Goal: Task Accomplishment & Management: Use online tool/utility

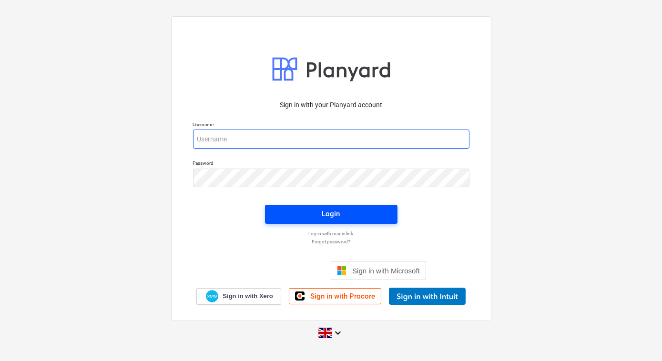
type input "accounts@matfordconstruction.co.uk"
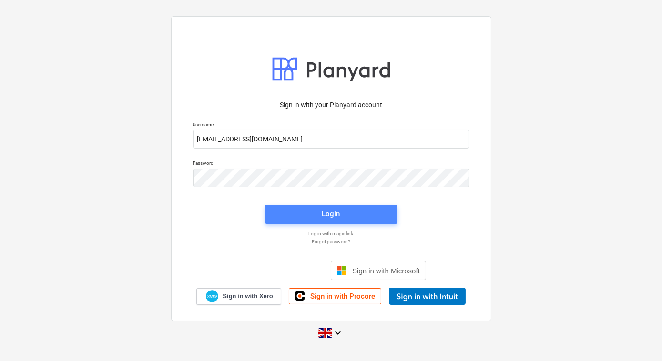
click at [332, 213] on div "Login" at bounding box center [331, 214] width 18 height 12
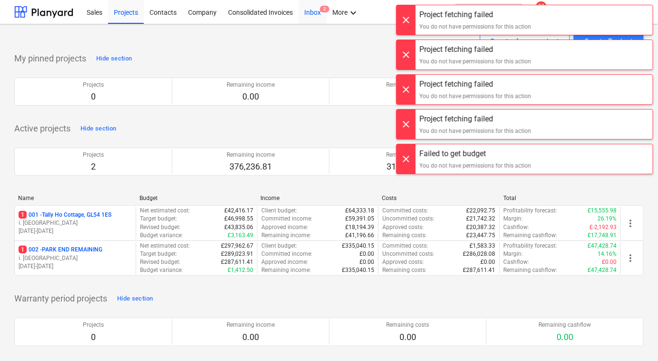
click at [307, 15] on div "Inbox 2" at bounding box center [313, 12] width 28 height 24
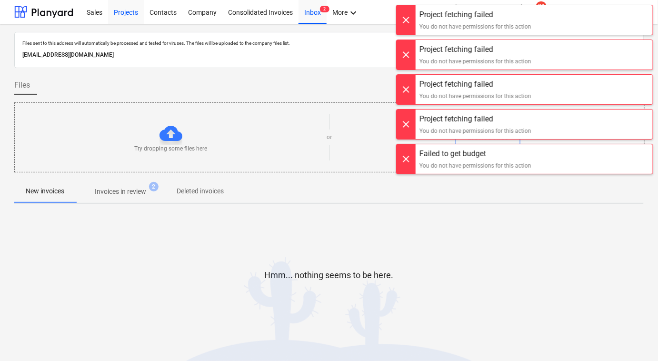
click at [124, 16] on div "Projects" at bounding box center [126, 12] width 36 height 24
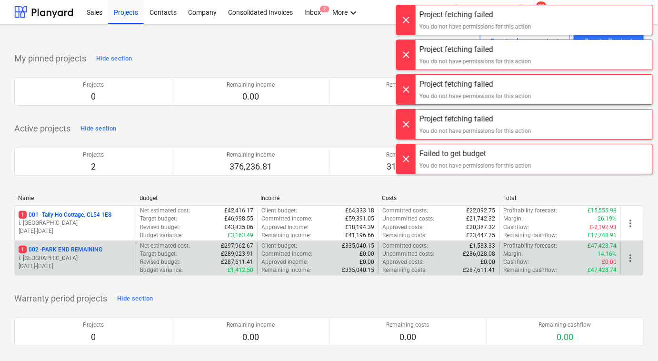
click at [74, 251] on p "1 002 - PARK END REMAINING" at bounding box center [61, 250] width 84 height 8
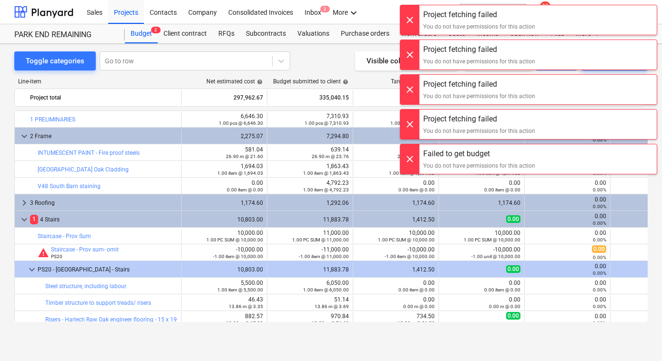
click at [412, 19] on div at bounding box center [409, 20] width 19 height 30
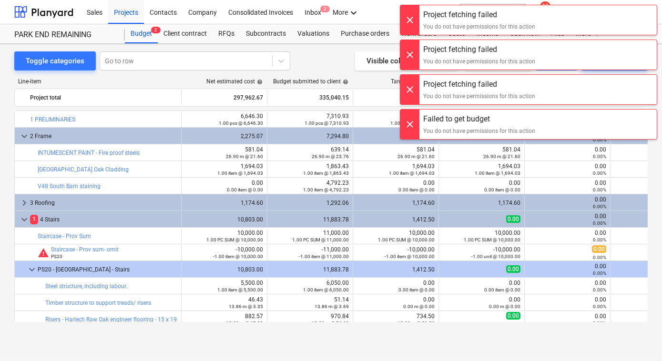
click at [412, 19] on div at bounding box center [409, 20] width 19 height 30
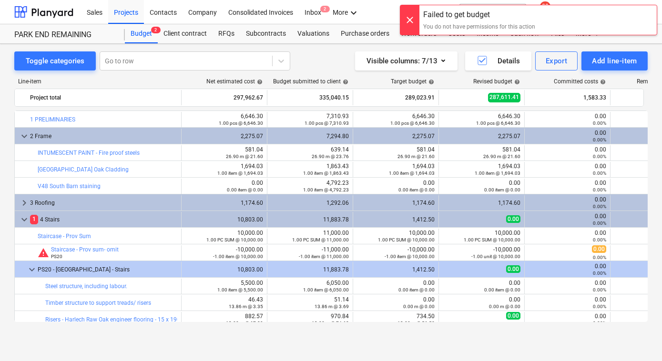
click at [412, 19] on div at bounding box center [409, 20] width 19 height 30
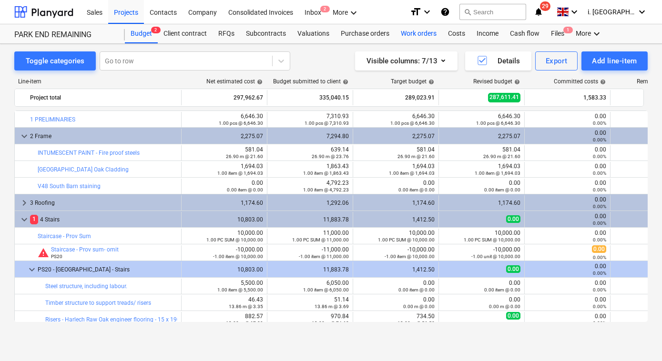
click at [410, 33] on div "Work orders" at bounding box center [418, 33] width 47 height 19
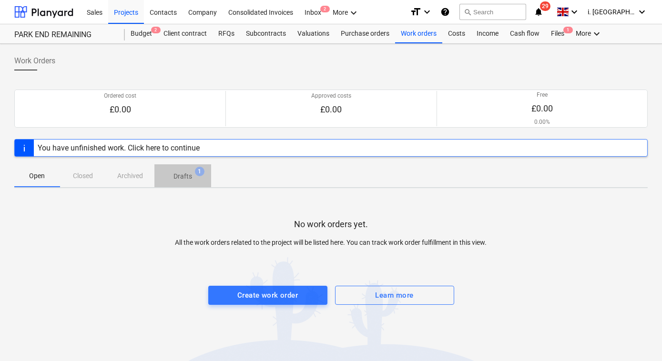
click at [189, 181] on span "Drafts 1" at bounding box center [182, 175] width 57 height 17
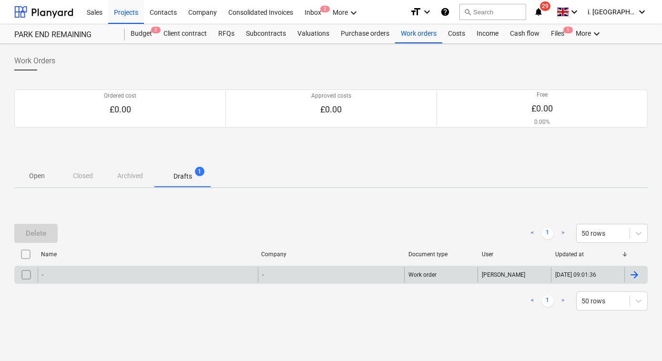
click at [171, 268] on div "-" at bounding box center [148, 274] width 220 height 15
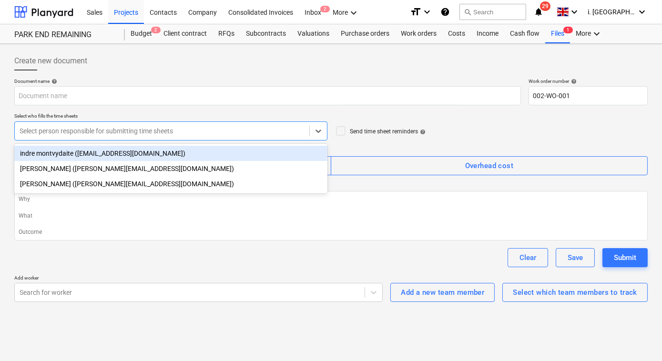
click at [136, 124] on div "Select person responsible for submitting time sheets" at bounding box center [162, 130] width 294 height 13
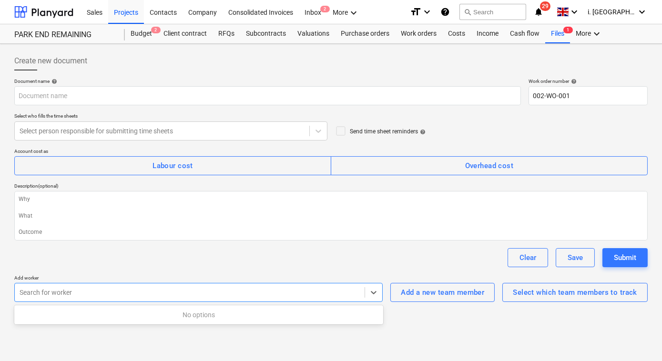
click at [265, 295] on div at bounding box center [190, 293] width 340 height 10
click at [530, 292] on div "Select which team members to track" at bounding box center [574, 292] width 124 height 12
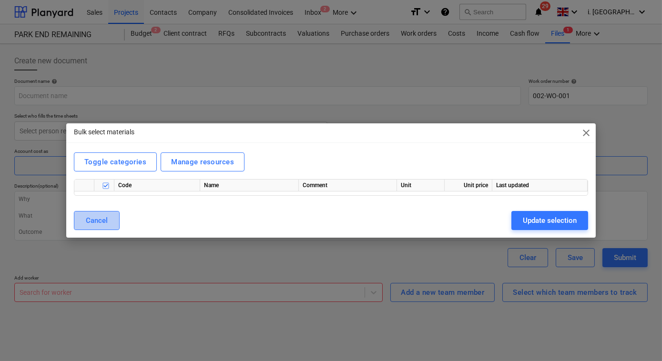
click at [110, 215] on button "Cancel" at bounding box center [97, 220] width 46 height 19
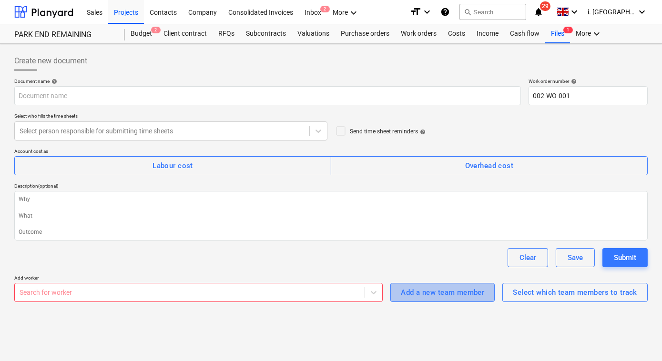
click at [408, 288] on div "Add a new team member" at bounding box center [442, 292] width 83 height 12
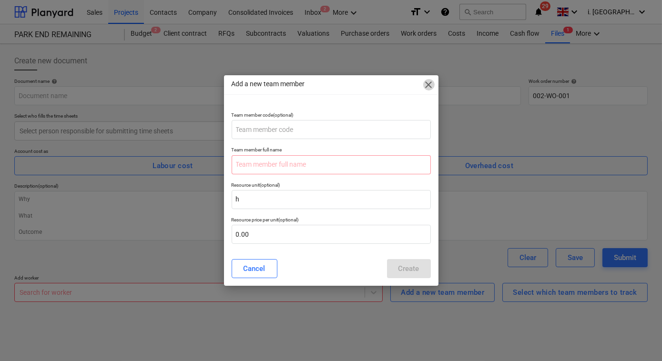
click at [427, 86] on span "close" at bounding box center [428, 84] width 11 height 11
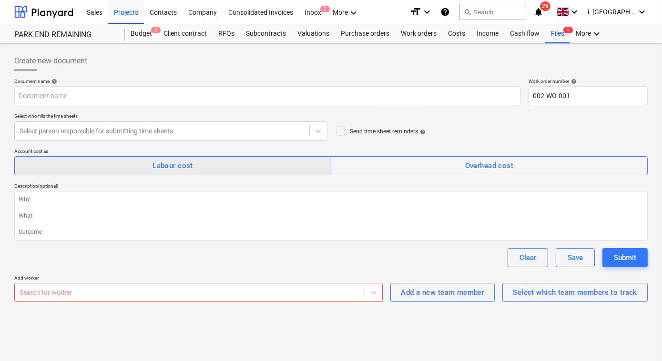
click at [309, 162] on span "Labour cost" at bounding box center [173, 166] width 296 height 12
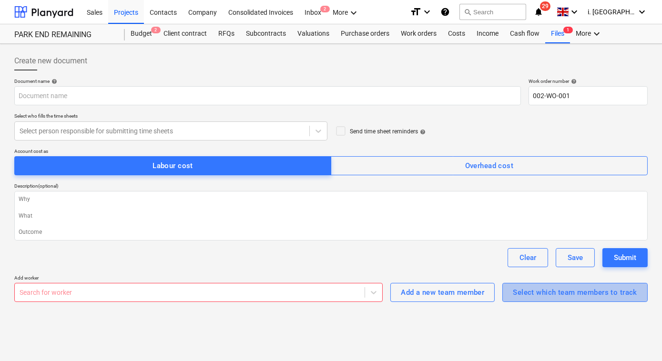
click at [519, 295] on div "Select which team members to track" at bounding box center [574, 292] width 124 height 12
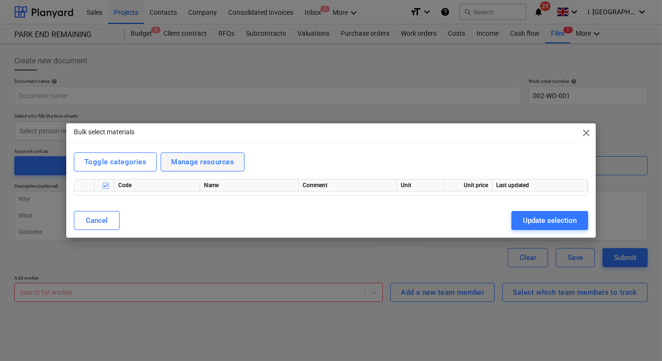
click at [183, 164] on div "Manage resources" at bounding box center [202, 162] width 63 height 12
click at [130, 159] on div "Toggle categories" at bounding box center [115, 162] width 62 height 12
click at [133, 162] on div "Toggle categories" at bounding box center [115, 162] width 62 height 12
click at [589, 136] on span "close" at bounding box center [585, 132] width 11 height 11
type textarea "x"
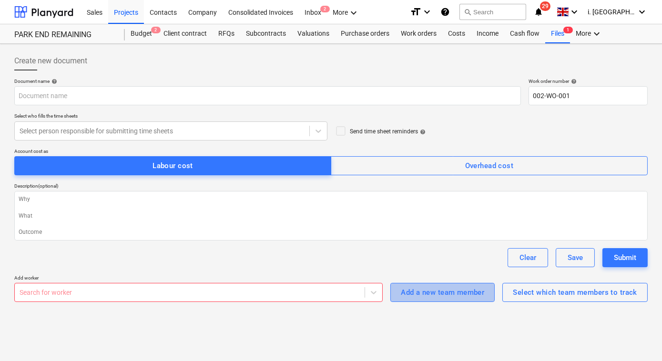
click at [428, 297] on div "Add a new team member" at bounding box center [442, 292] width 83 height 12
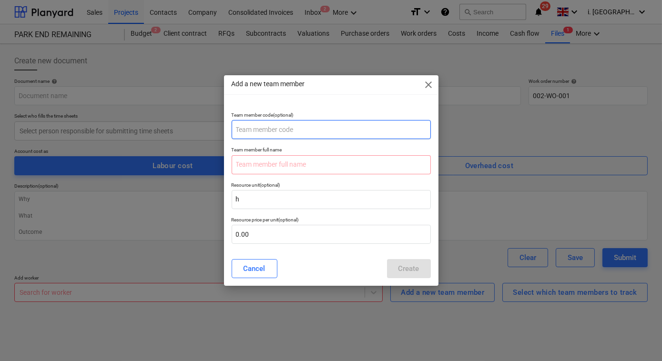
click at [309, 122] on input "text" at bounding box center [330, 129] width 199 height 19
click at [278, 131] on input "Sumit" at bounding box center [330, 129] width 199 height 19
type input "Sumit"
click at [256, 171] on input "text" at bounding box center [330, 164] width 199 height 19
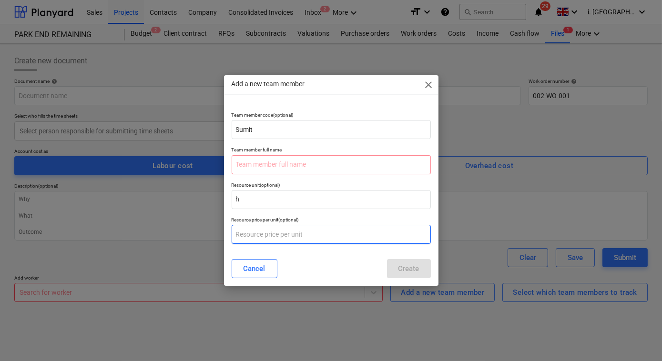
click at [261, 231] on input "text" at bounding box center [330, 234] width 199 height 19
type input "0.00"
type textarea "x"
click at [318, 230] on input "text" at bounding box center [330, 234] width 199 height 19
type textarea "x"
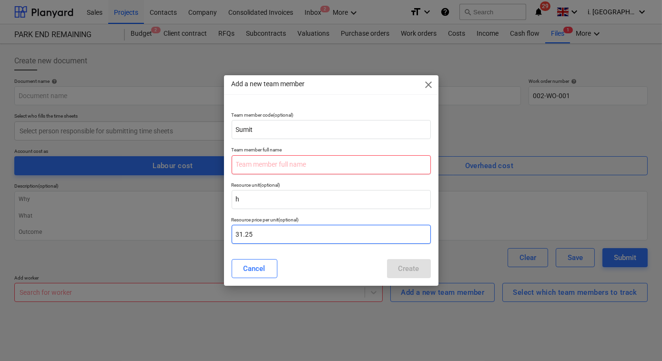
type input "31.25"
click at [321, 168] on input "text" at bounding box center [330, 164] width 199 height 19
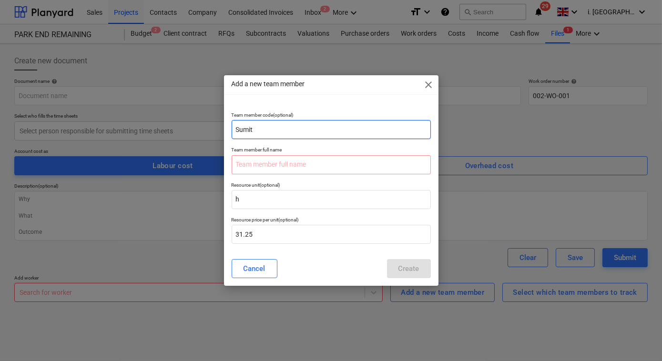
click at [291, 134] on input "Sumit" at bounding box center [330, 129] width 199 height 19
type input "S"
type input "0001"
click at [275, 161] on input "text" at bounding box center [330, 164] width 199 height 19
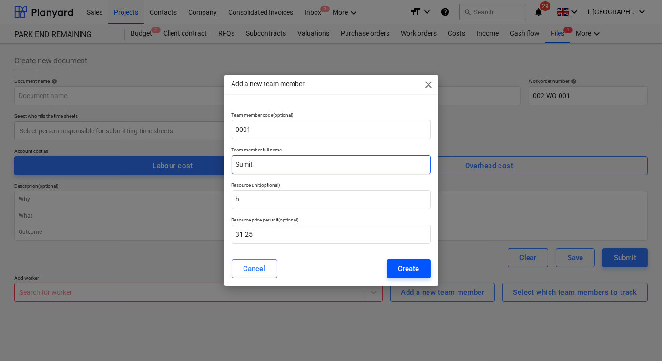
type input "Sumit"
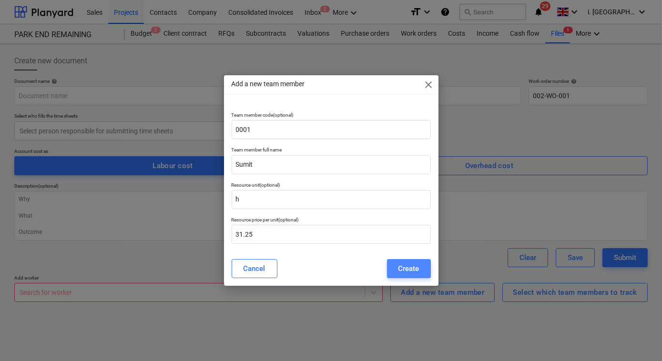
click at [404, 271] on div "Create" at bounding box center [408, 268] width 21 height 12
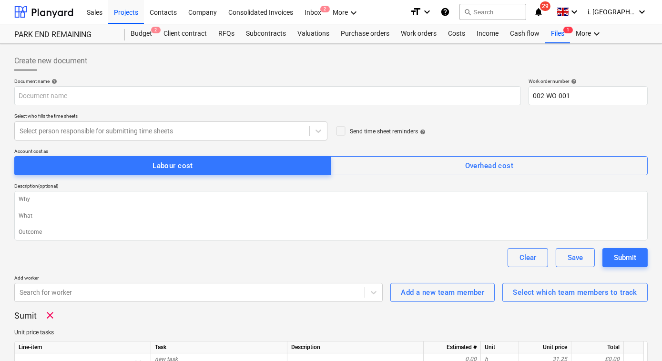
type textarea "x"
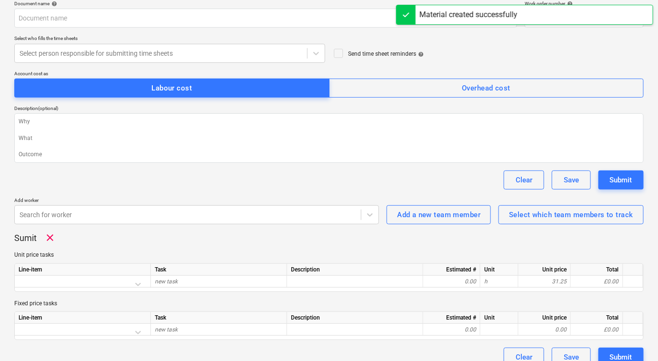
scroll to position [90, 0]
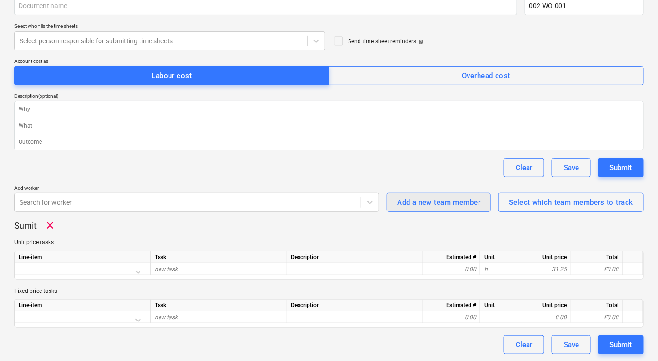
click at [427, 194] on button "Add a new team member" at bounding box center [439, 202] width 104 height 19
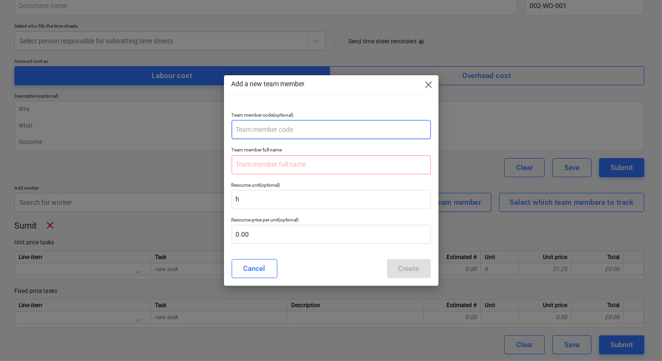
click at [301, 130] on input "text" at bounding box center [330, 129] width 199 height 19
type input "0002"
click at [259, 166] on input "text" at bounding box center [330, 164] width 199 height 19
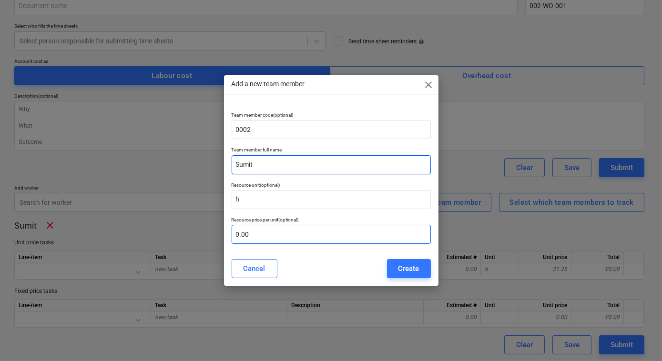
type input "Sumit"
click at [261, 232] on input "text" at bounding box center [330, 234] width 199 height 19
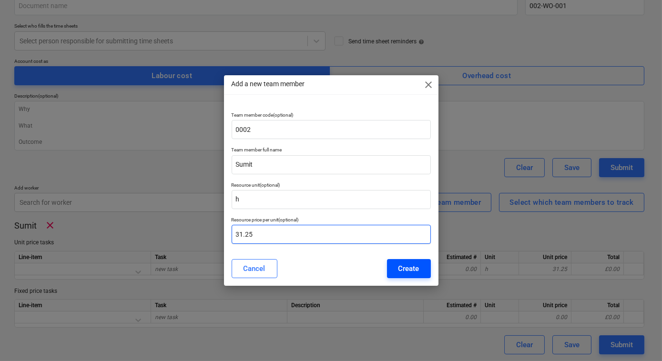
type input "31.25"
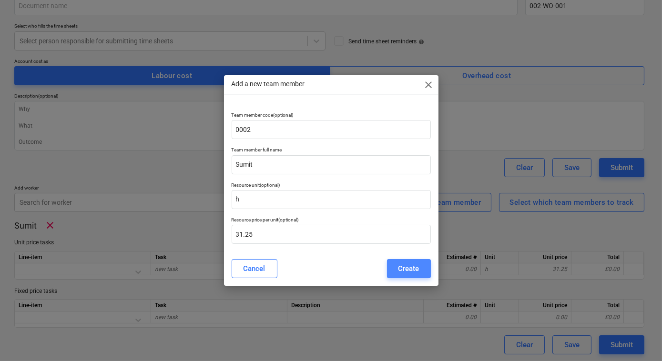
click at [415, 271] on div "Create" at bounding box center [408, 268] width 21 height 12
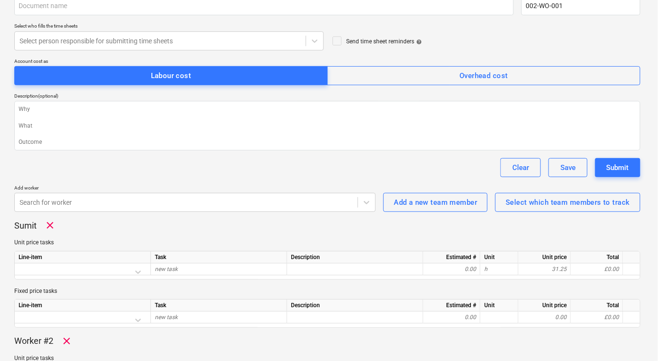
type textarea "x"
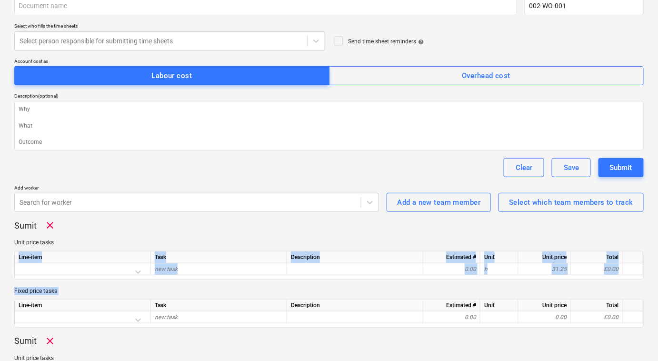
drag, startPoint x: 655, startPoint y: 280, endPoint x: 656, endPoint y: 303, distance: 23.3
click at [656, 303] on div "Create new document Document name help Work order number help 002-WO-001 Select…" at bounding box center [329, 215] width 658 height 523
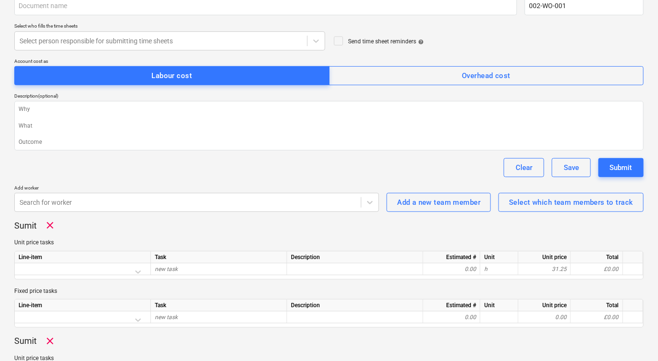
drag, startPoint x: 656, startPoint y: 303, endPoint x: 663, endPoint y: 210, distance: 93.6
click at [658, 210] on html "Sales Projects Contacts Company Consolidated Invoices Inbox 2 More keyboard_arr…" at bounding box center [329, 90] width 658 height 361
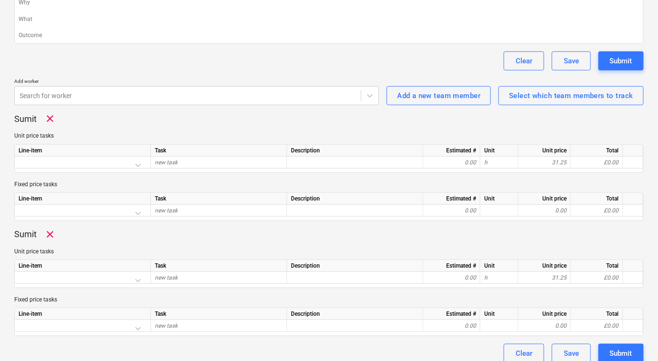
scroll to position [205, 0]
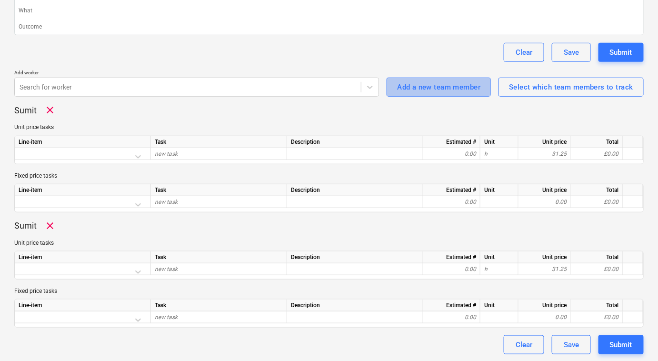
click at [443, 90] on div "Add a new team member" at bounding box center [438, 87] width 83 height 12
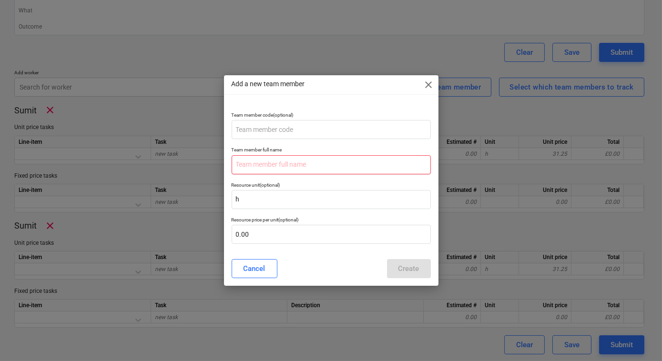
click at [324, 157] on input "text" at bounding box center [330, 164] width 199 height 19
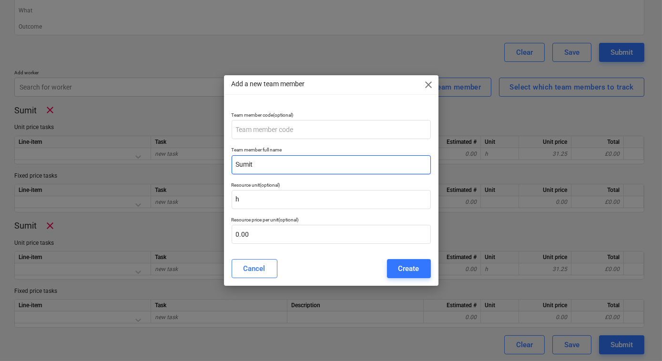
type input "Sumit"
click at [305, 119] on p "Team member code (optional)" at bounding box center [330, 116] width 199 height 8
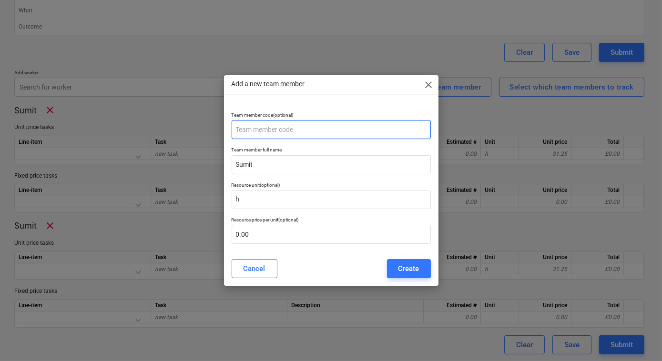
click at [299, 130] on input "text" at bounding box center [330, 129] width 199 height 19
type input "0003"
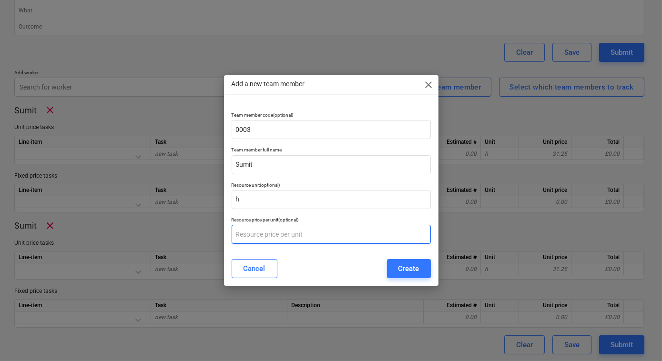
click at [265, 228] on input "text" at bounding box center [330, 234] width 199 height 19
type input "31.25"
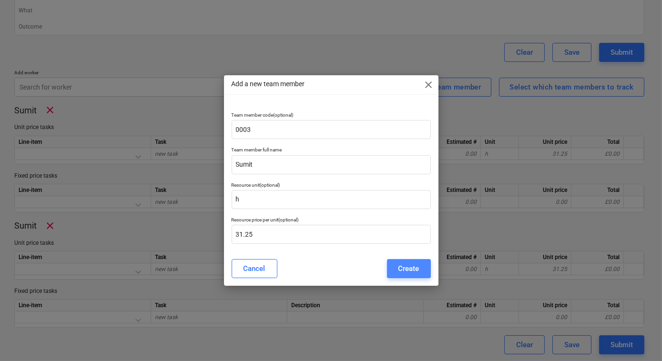
click at [412, 267] on div "Create" at bounding box center [408, 268] width 21 height 12
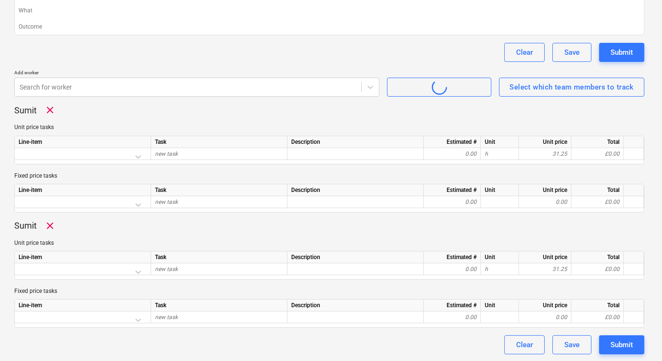
type textarea "x"
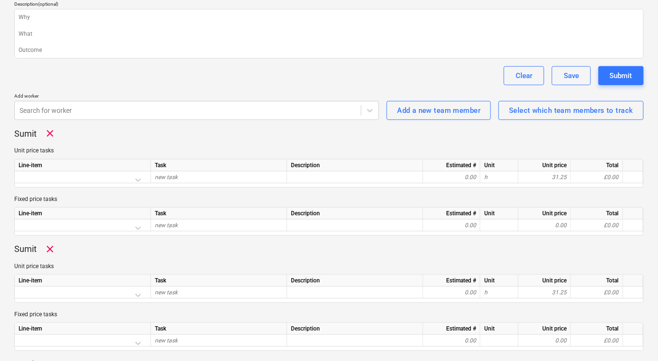
scroll to position [180, 0]
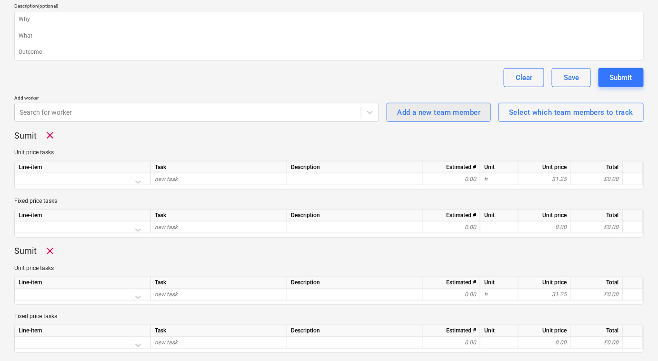
click at [426, 106] on div "Add a new team member" at bounding box center [438, 112] width 83 height 12
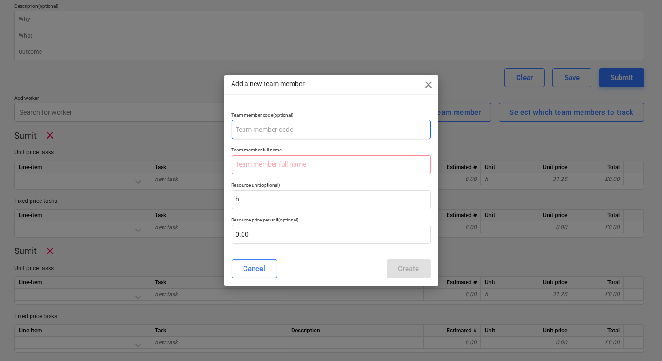
click at [299, 121] on input "text" at bounding box center [330, 129] width 199 height 19
type input "0004"
click at [287, 159] on input "text" at bounding box center [330, 164] width 199 height 19
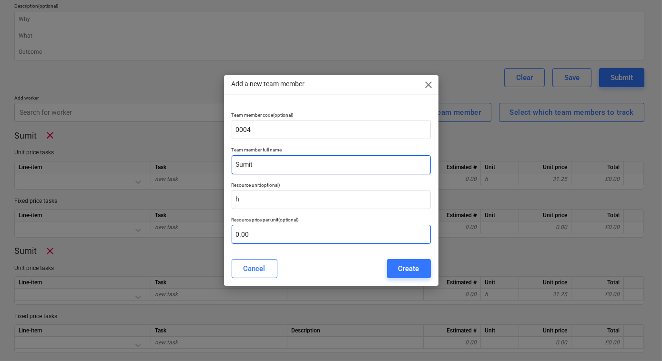
type input "Sumit"
click at [259, 237] on input "text" at bounding box center [330, 234] width 199 height 19
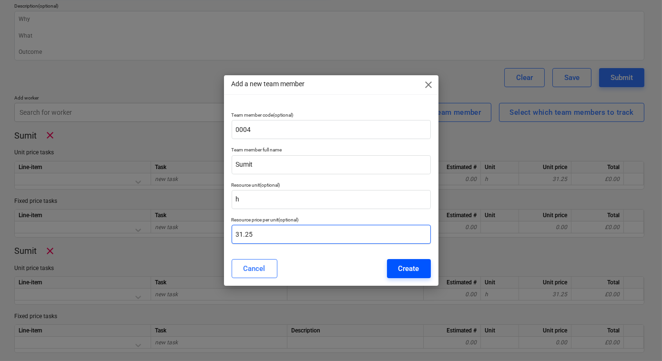
type input "31.25"
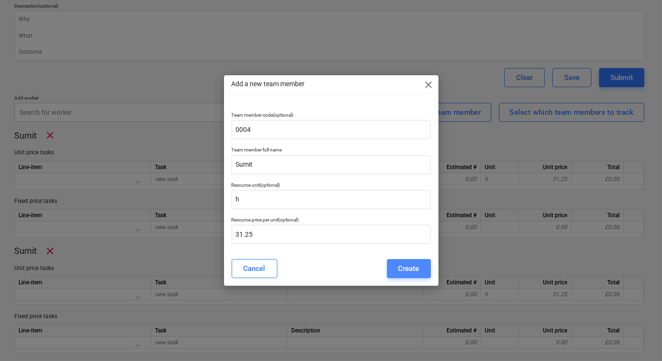
click at [405, 267] on div "Create" at bounding box center [408, 268] width 21 height 12
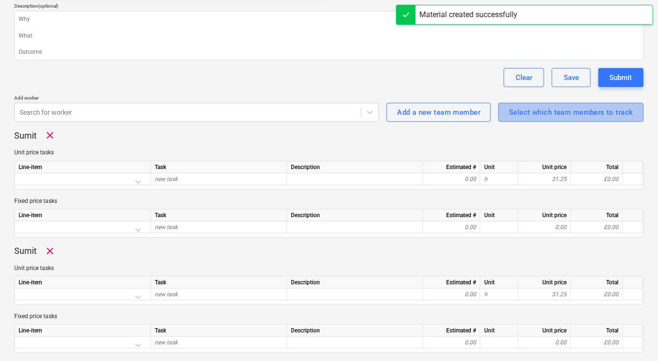
click at [602, 110] on div "Select which team members to track" at bounding box center [571, 112] width 124 height 12
type textarea "x"
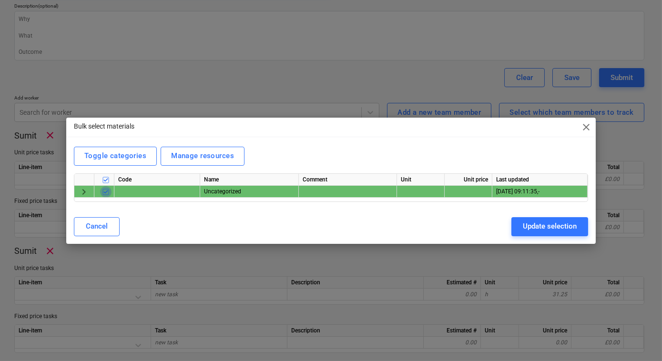
click at [107, 190] on input "checkbox" at bounding box center [105, 191] width 11 height 11
checkbox input "true"
click at [587, 126] on span "close" at bounding box center [585, 126] width 11 height 11
type textarea "x"
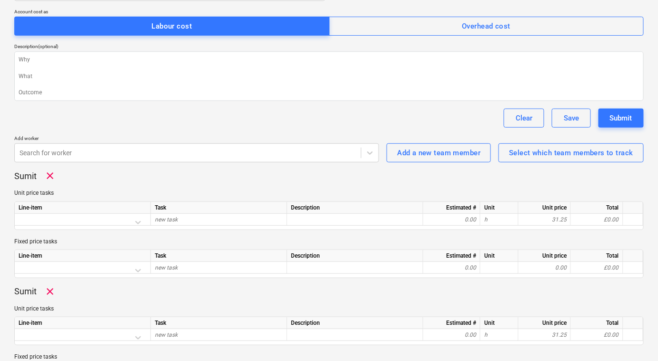
scroll to position [141, 0]
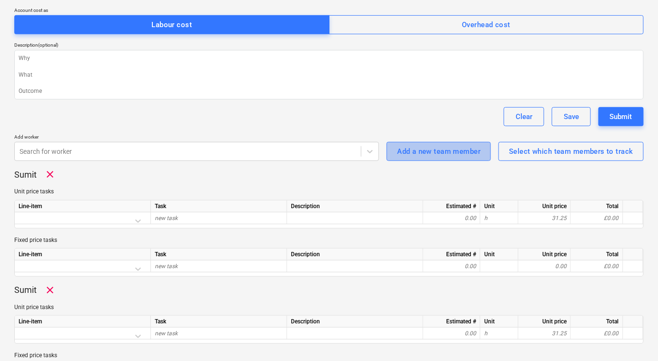
click at [452, 151] on div "Add a new team member" at bounding box center [438, 151] width 83 height 12
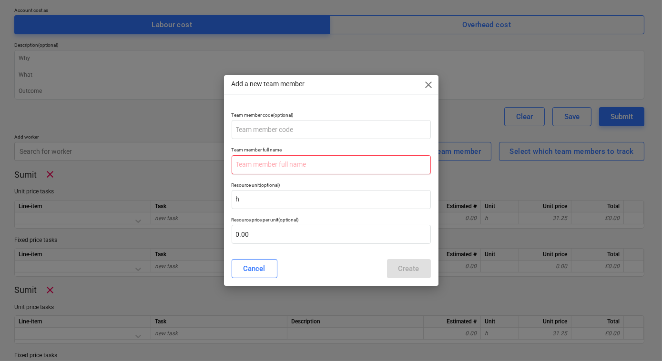
click at [315, 161] on input "text" at bounding box center [330, 164] width 199 height 19
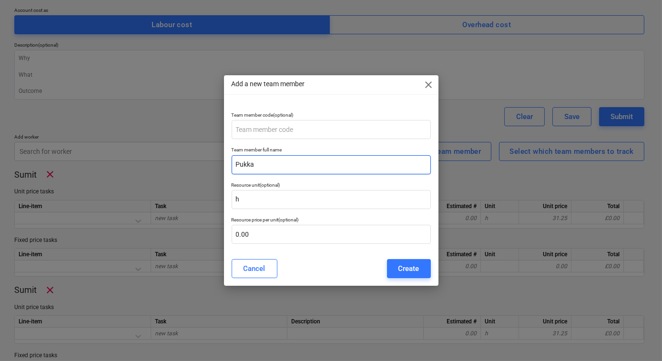
type input "Pukka"
type textarea "x"
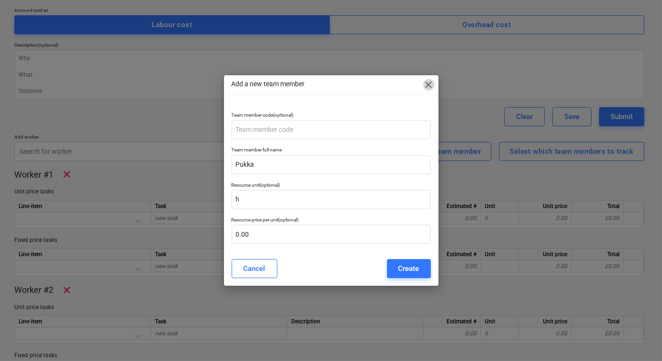
click at [428, 82] on span "close" at bounding box center [428, 84] width 11 height 11
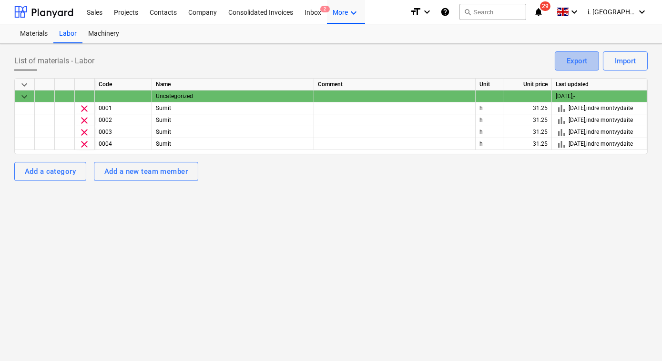
click at [579, 67] on button "Export" at bounding box center [576, 60] width 44 height 19
click at [634, 58] on div "Import" at bounding box center [624, 61] width 21 height 12
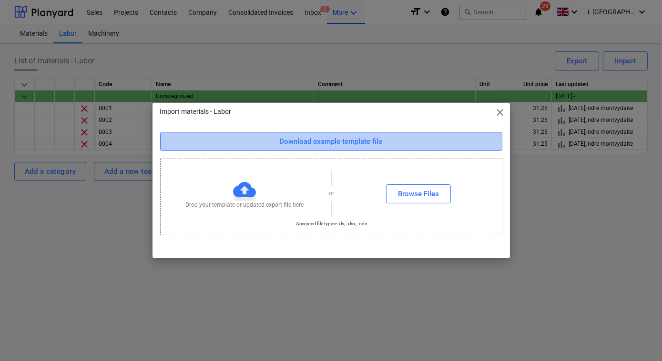
click at [365, 149] on button "Download example template file" at bounding box center [331, 141] width 342 height 19
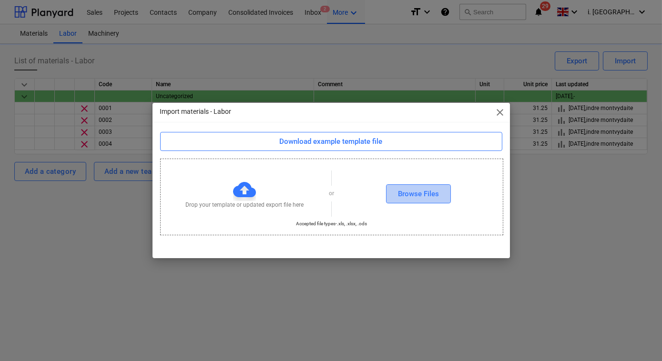
click at [413, 190] on div "Browse Files" at bounding box center [418, 194] width 41 height 12
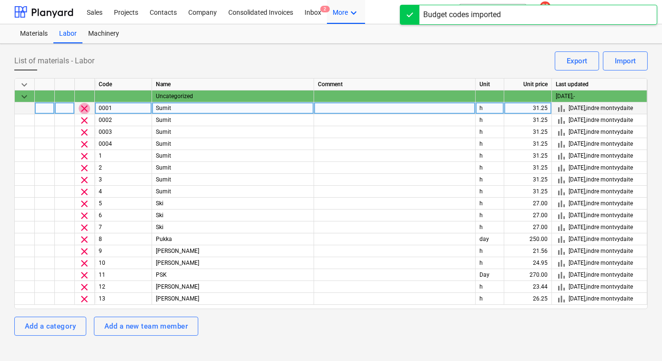
click at [83, 111] on span "clear" at bounding box center [84, 108] width 11 height 11
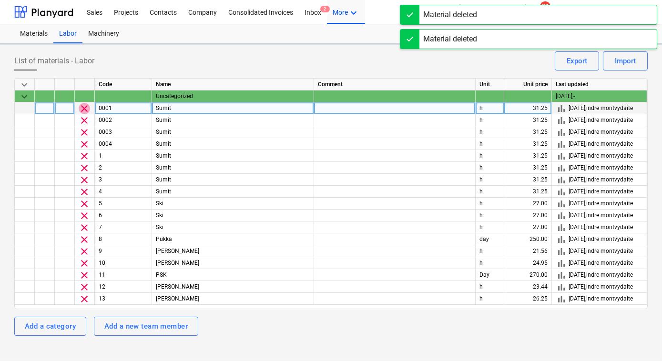
click at [83, 111] on span "clear" at bounding box center [84, 108] width 11 height 11
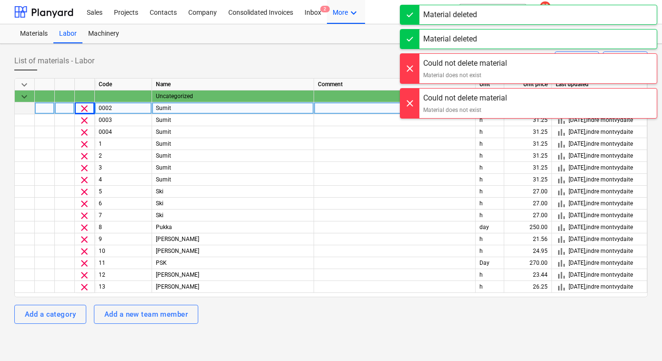
click at [83, 111] on span "clear" at bounding box center [84, 108] width 11 height 11
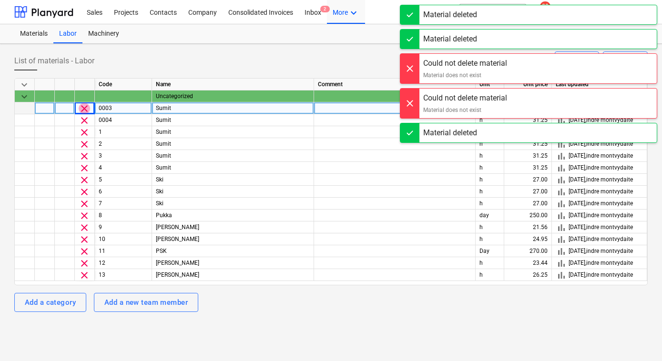
click at [83, 111] on span "clear" at bounding box center [84, 108] width 11 height 11
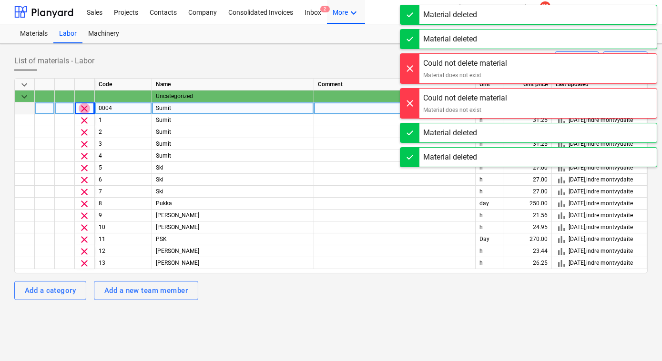
click at [83, 111] on span "clear" at bounding box center [84, 108] width 11 height 11
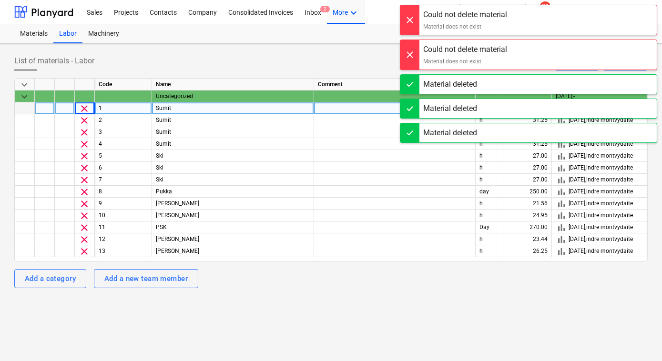
click at [178, 336] on div "List of materials - Labor Import Export keyboard_arrow_down Code Name Comment U…" at bounding box center [331, 202] width 662 height 317
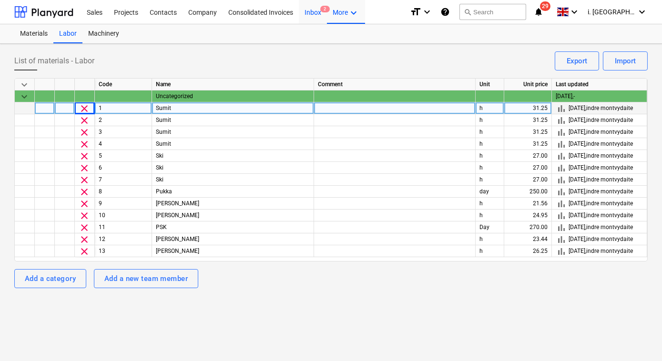
click at [312, 13] on div "Inbox 2" at bounding box center [313, 12] width 28 height 24
